Goal: Transaction & Acquisition: Download file/media

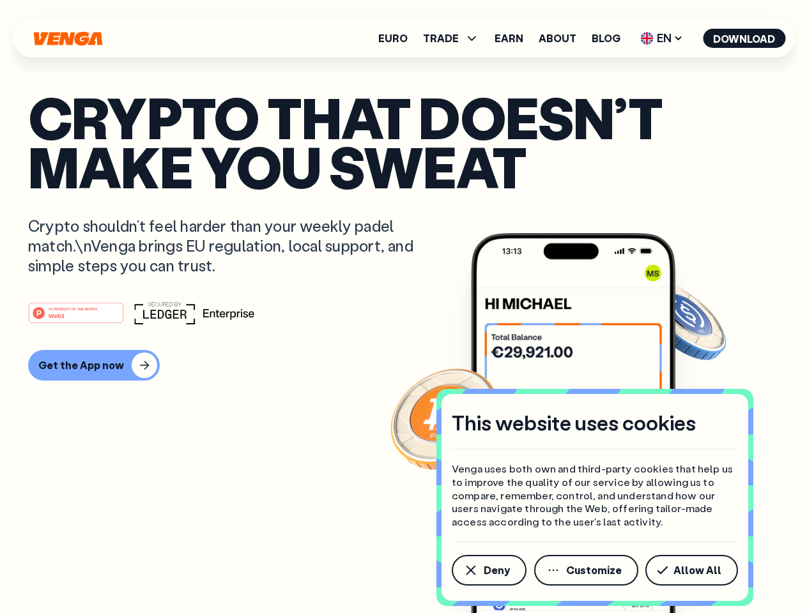
click at [403, 307] on div "#1 PRODUCT OF THE MONTH Web3" at bounding box center [403, 313] width 751 height 23
click at [488, 571] on span "Deny" at bounding box center [497, 570] width 26 height 10
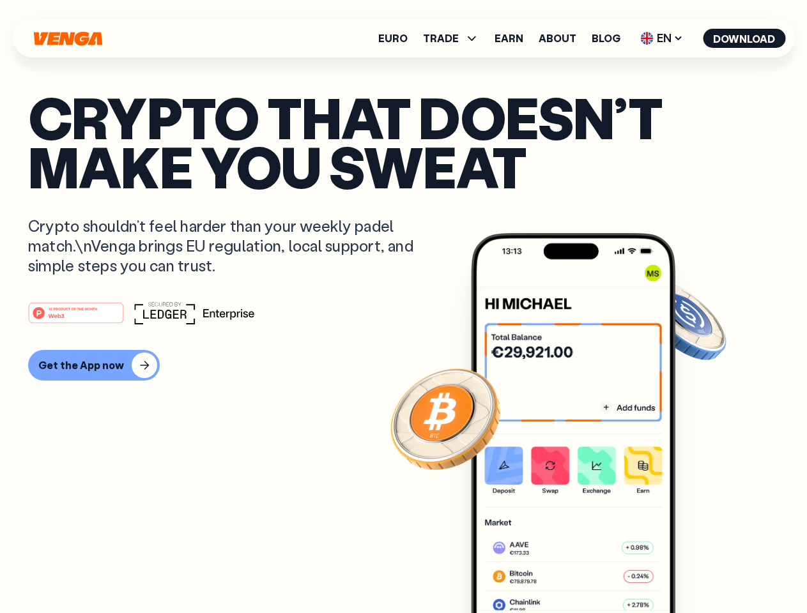
click at [587, 571] on img at bounding box center [573, 447] width 204 height 428
click at [694, 571] on article "Crypto that doesn’t make you sweat Crypto shouldn’t feel harder than your weekl…" at bounding box center [403, 332] width 751 height 479
click at [455, 38] on span "TRADE" at bounding box center [441, 38] width 36 height 10
click at [662, 38] on span "EN" at bounding box center [662, 38] width 52 height 20
click at [744, 38] on button "Download" at bounding box center [744, 38] width 82 height 19
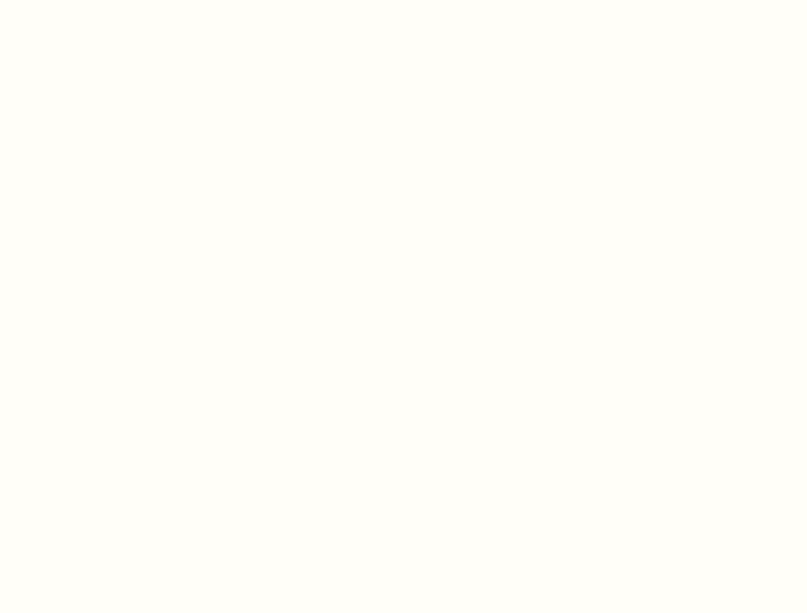
click at [403, 0] on html "This website uses cookies Venga uses both own and third-party cookies that help…" at bounding box center [403, 0] width 807 height 0
click at [92, 0] on html "This website uses cookies Venga uses both own and third-party cookies that help…" at bounding box center [403, 0] width 807 height 0
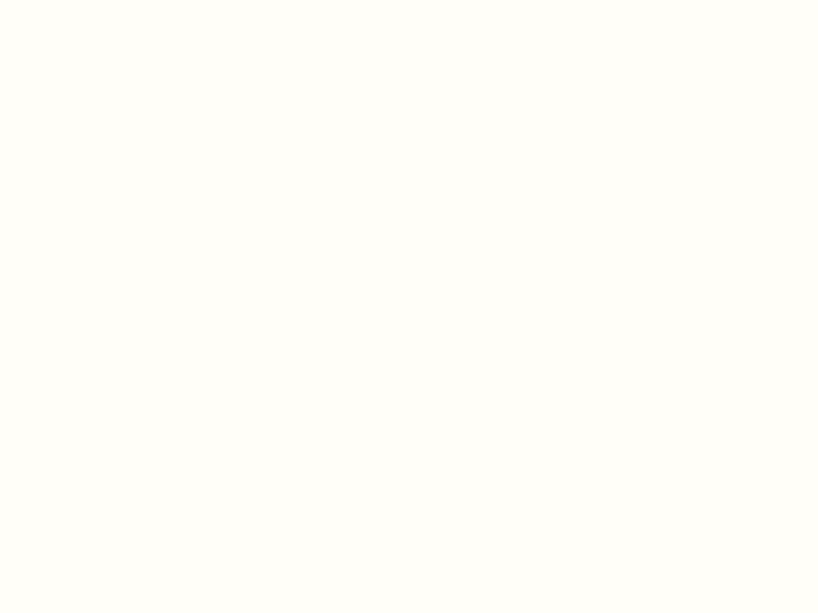
click at [78, 0] on html "This website uses cookies Venga uses both own and third-party cookies that help…" at bounding box center [409, 0] width 818 height 0
